Goal: Task Accomplishment & Management: Manage account settings

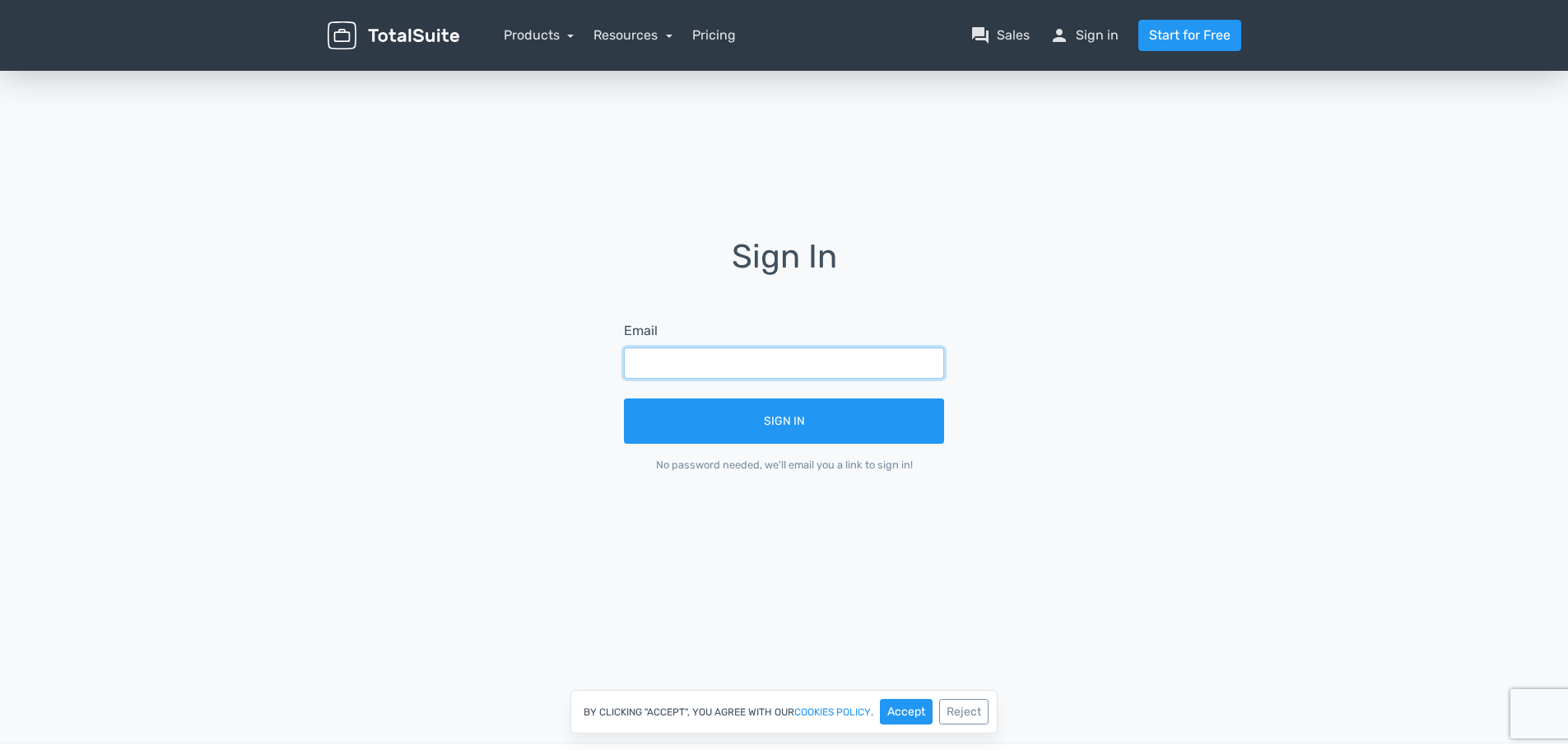
drag, startPoint x: 0, startPoint y: 0, endPoint x: 684, endPoint y: 360, distance: 773.0
click at [684, 360] on input "text" at bounding box center [783, 362] width 320 height 31
type input "cre"
drag, startPoint x: 684, startPoint y: 360, endPoint x: 436, endPoint y: 360, distance: 248.0
click at [439, 360] on div "Sign In Email cre Sign In No password needed, we'll email you a link to sign in!" at bounding box center [784, 368] width 939 height 257
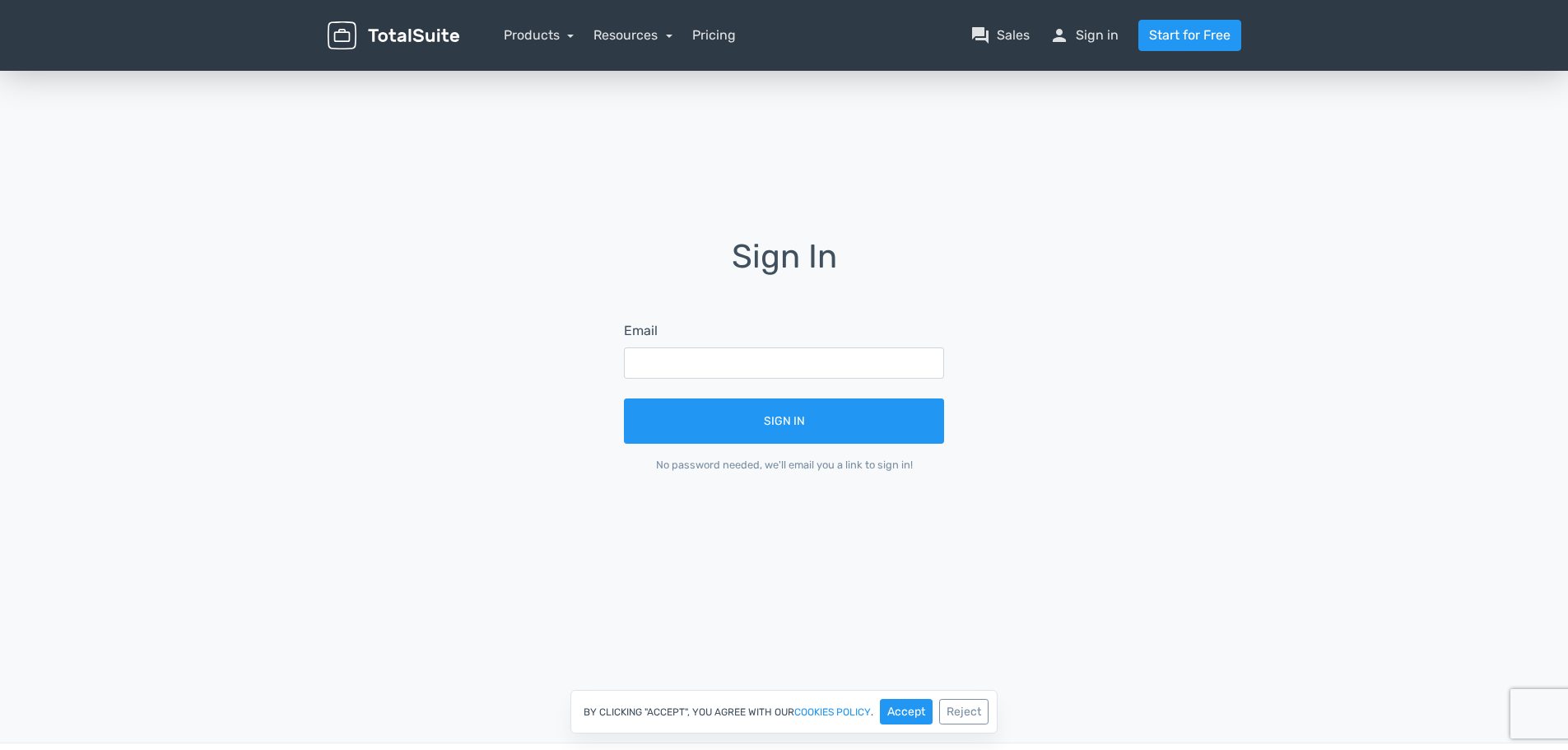
click at [352, 324] on div "Sign In Email Sign In No password needed, we'll email you a link to sign in!" at bounding box center [784, 368] width 939 height 257
click at [738, 357] on input "text" at bounding box center [783, 362] width 320 height 31
paste input "shm-fbau-creativeserviceshub.vic@fujifilm.com"
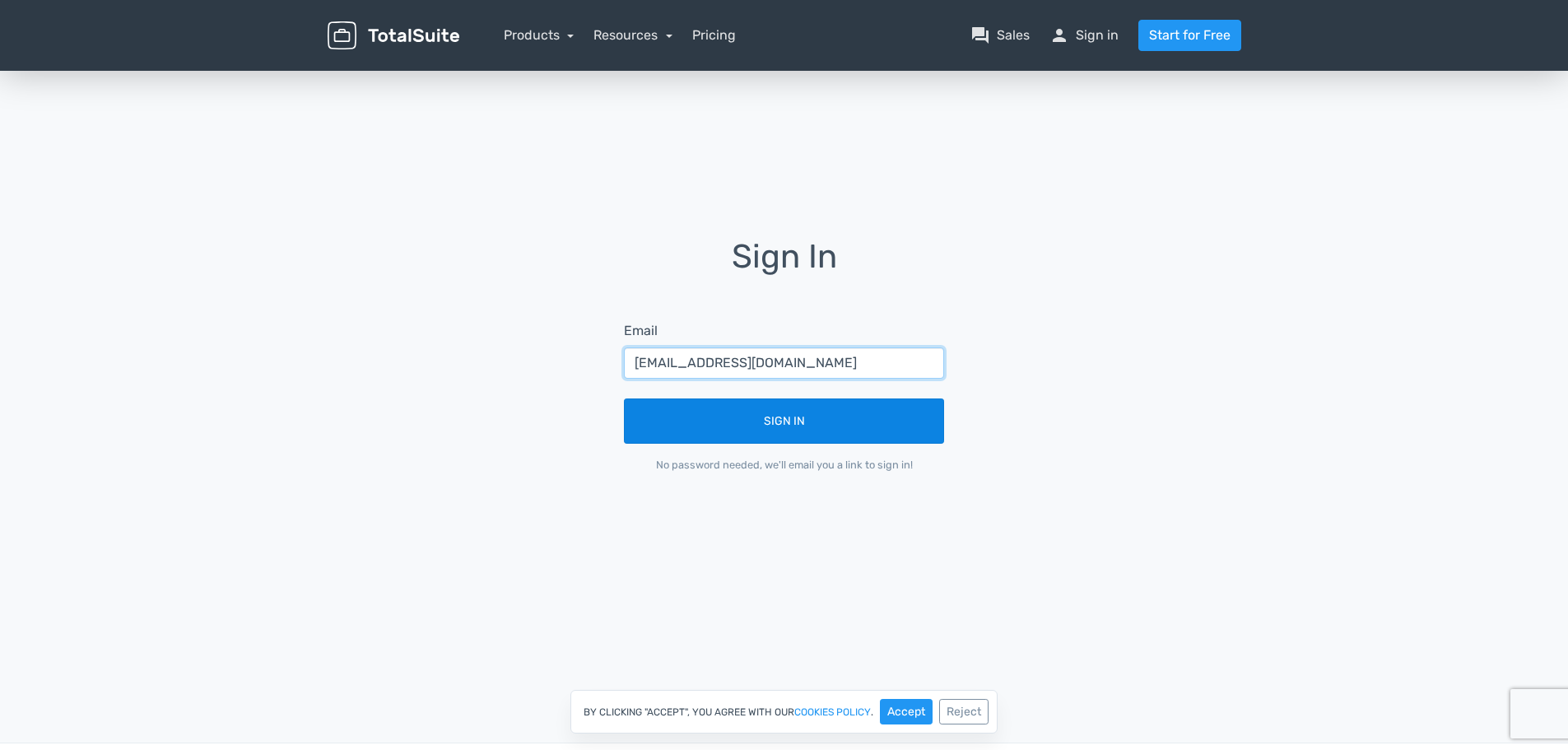
type input "shm-fbau-creativeserviceshub.vic@fujifilm.com"
click at [717, 432] on button "Sign In" at bounding box center [783, 421] width 320 height 45
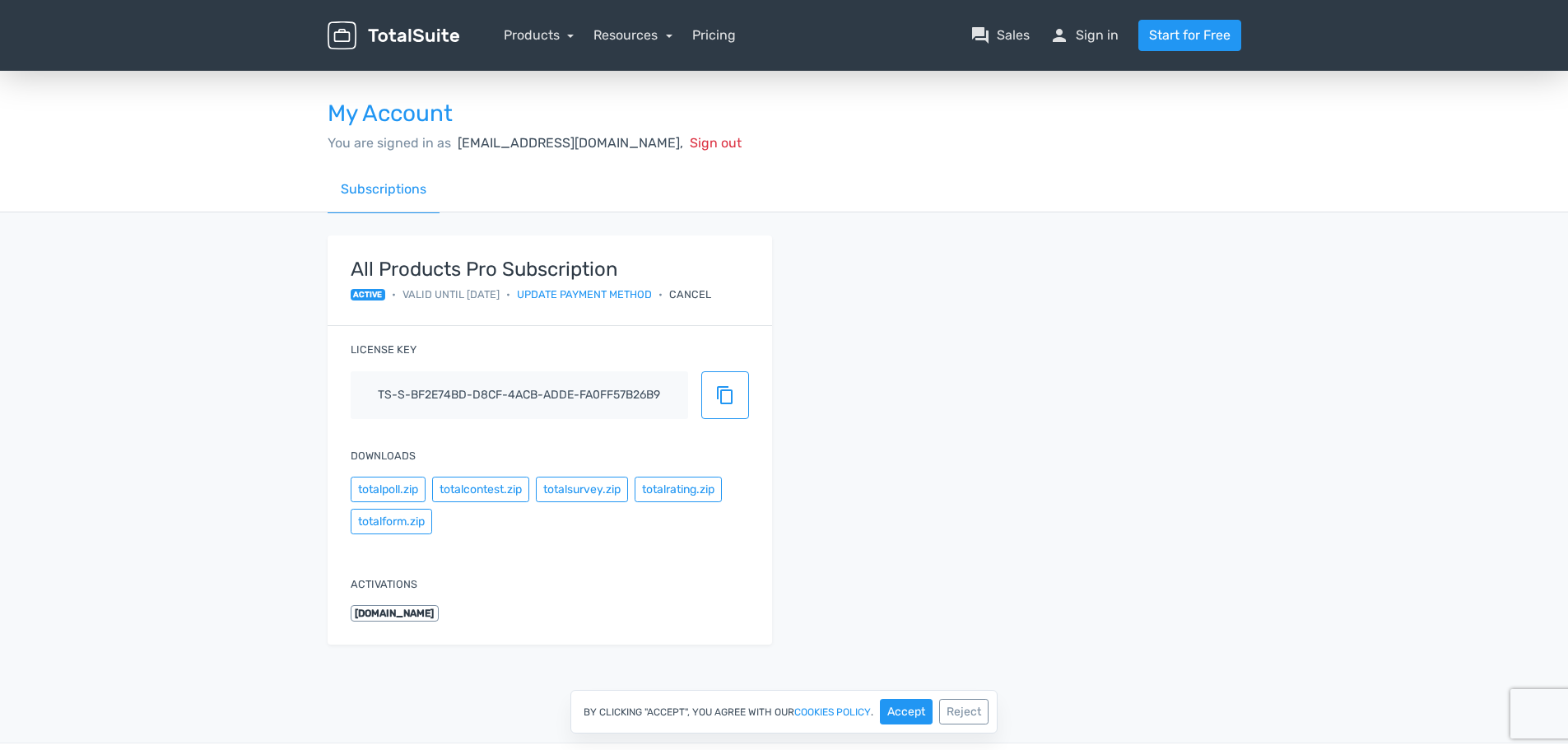
click at [940, 305] on div "All Products Pro Subscription active • Valid until [DATE] • Update payment meth…" at bounding box center [784, 449] width 939 height 428
click at [645, 38] on link "Resources" at bounding box center [633, 35] width 79 height 16
click at [1072, 260] on div "All Products Pro Subscription active • Valid until [DATE] • Update payment meth…" at bounding box center [784, 449] width 939 height 428
click at [953, 325] on div "All Products Pro Subscription active • Valid until [DATE] • Update payment meth…" at bounding box center [784, 449] width 939 height 428
click at [889, 435] on div "All Products Pro Subscription active • Valid until [DATE] • Update payment meth…" at bounding box center [784, 449] width 939 height 428
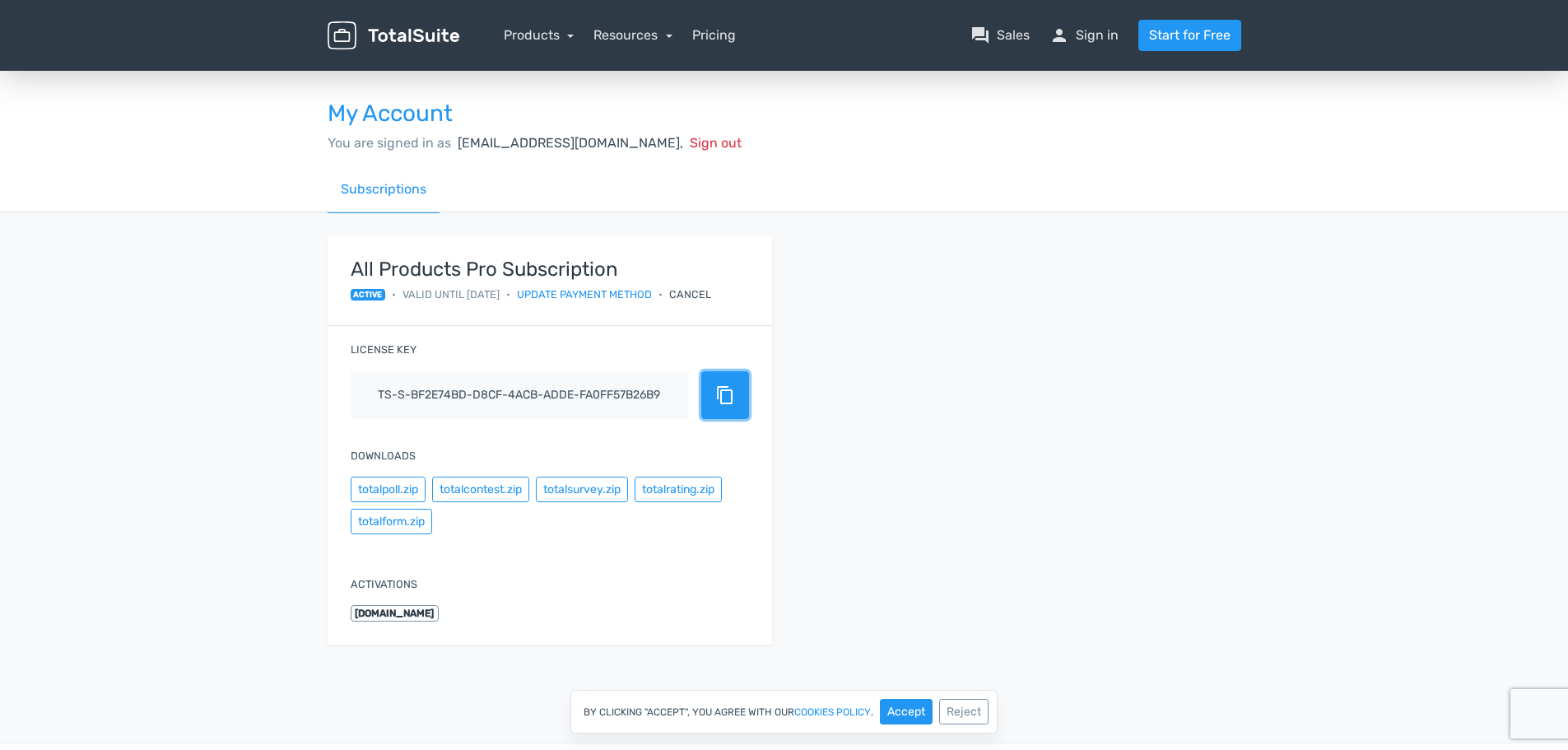
click at [718, 387] on span "content_copy" at bounding box center [725, 395] width 20 height 20
click at [993, 415] on div "All Products Pro Subscription active • Valid until [DATE] • Update payment meth…" at bounding box center [784, 449] width 939 height 428
click at [892, 288] on div "All Products Pro Subscription active • Valid until [DATE] • Update payment meth…" at bounding box center [784, 449] width 939 height 428
click at [869, 269] on div "All Products Pro Subscription active • Valid until [DATE] • Update payment meth…" at bounding box center [784, 449] width 939 height 428
click at [895, 300] on div "All Products Pro Subscription active • Valid until [DATE] • Update payment meth…" at bounding box center [784, 449] width 939 height 428
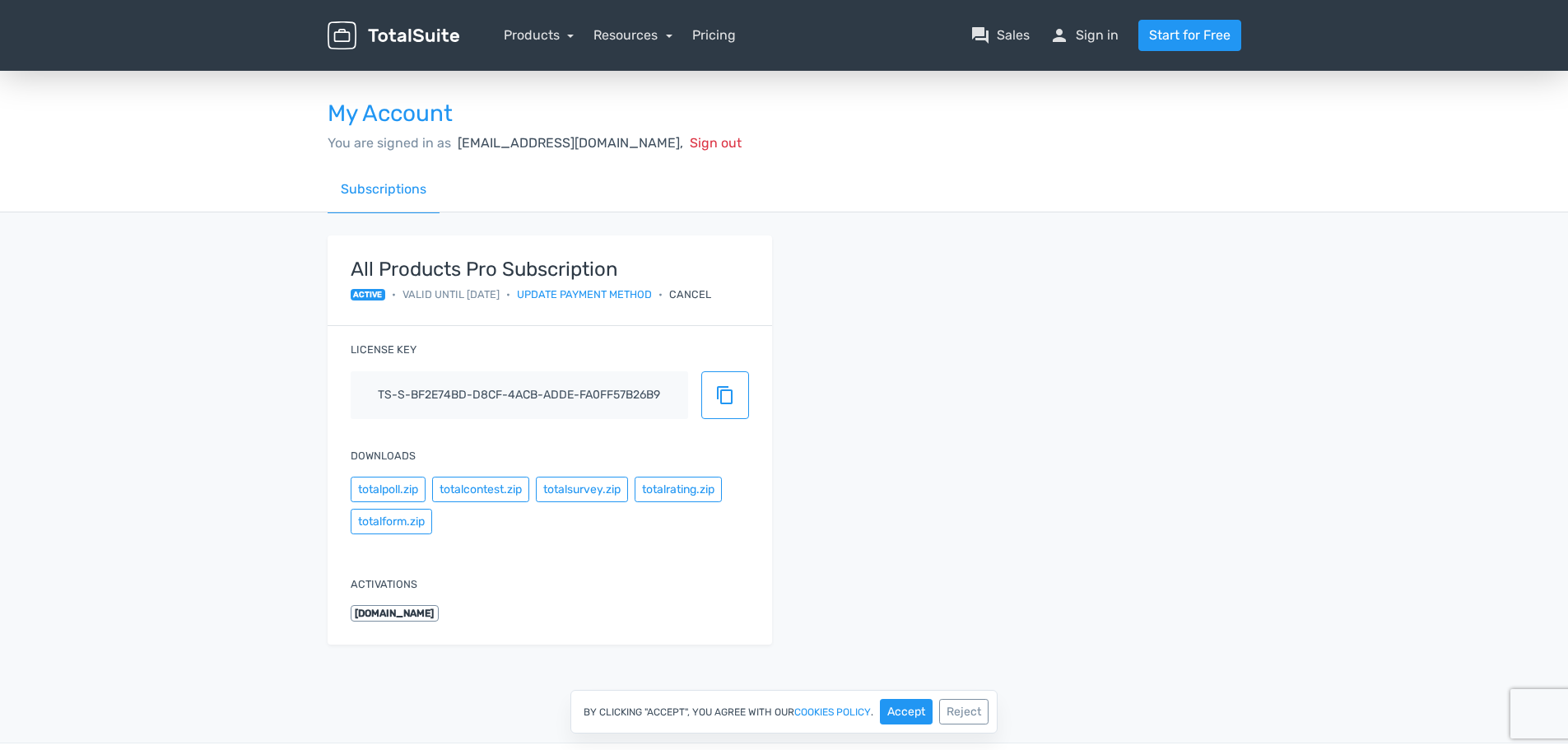
click at [895, 300] on div "All Products Pro Subscription active • Valid until [DATE] • Update payment meth…" at bounding box center [784, 449] width 939 height 428
click at [900, 315] on div "All Products Pro Subscription active • Valid until [DATE] • Update payment meth…" at bounding box center [784, 449] width 939 height 428
